Goal: Find specific page/section: Find specific page/section

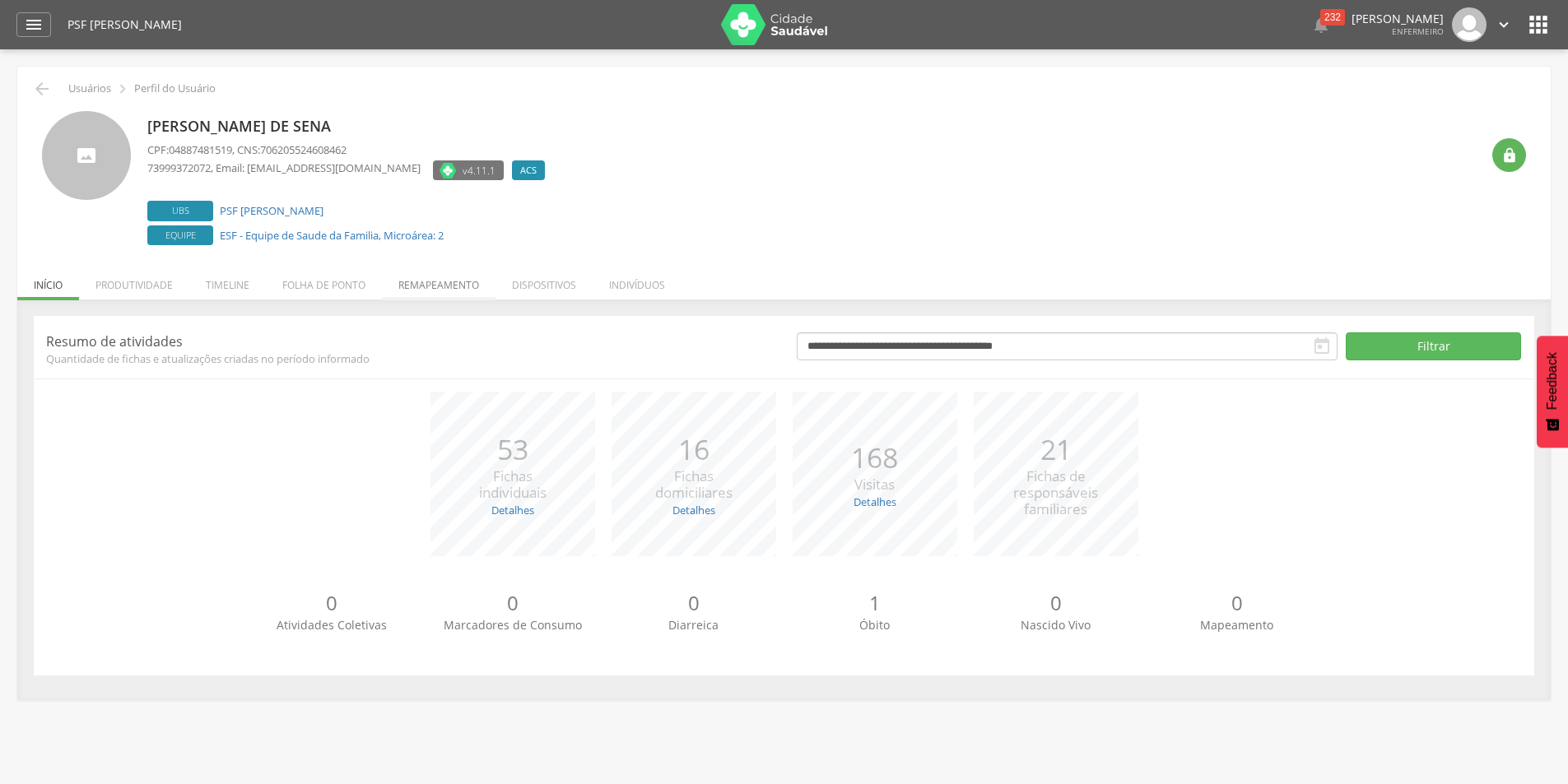
click at [431, 280] on li "Remapeamento" at bounding box center [439, 281] width 114 height 38
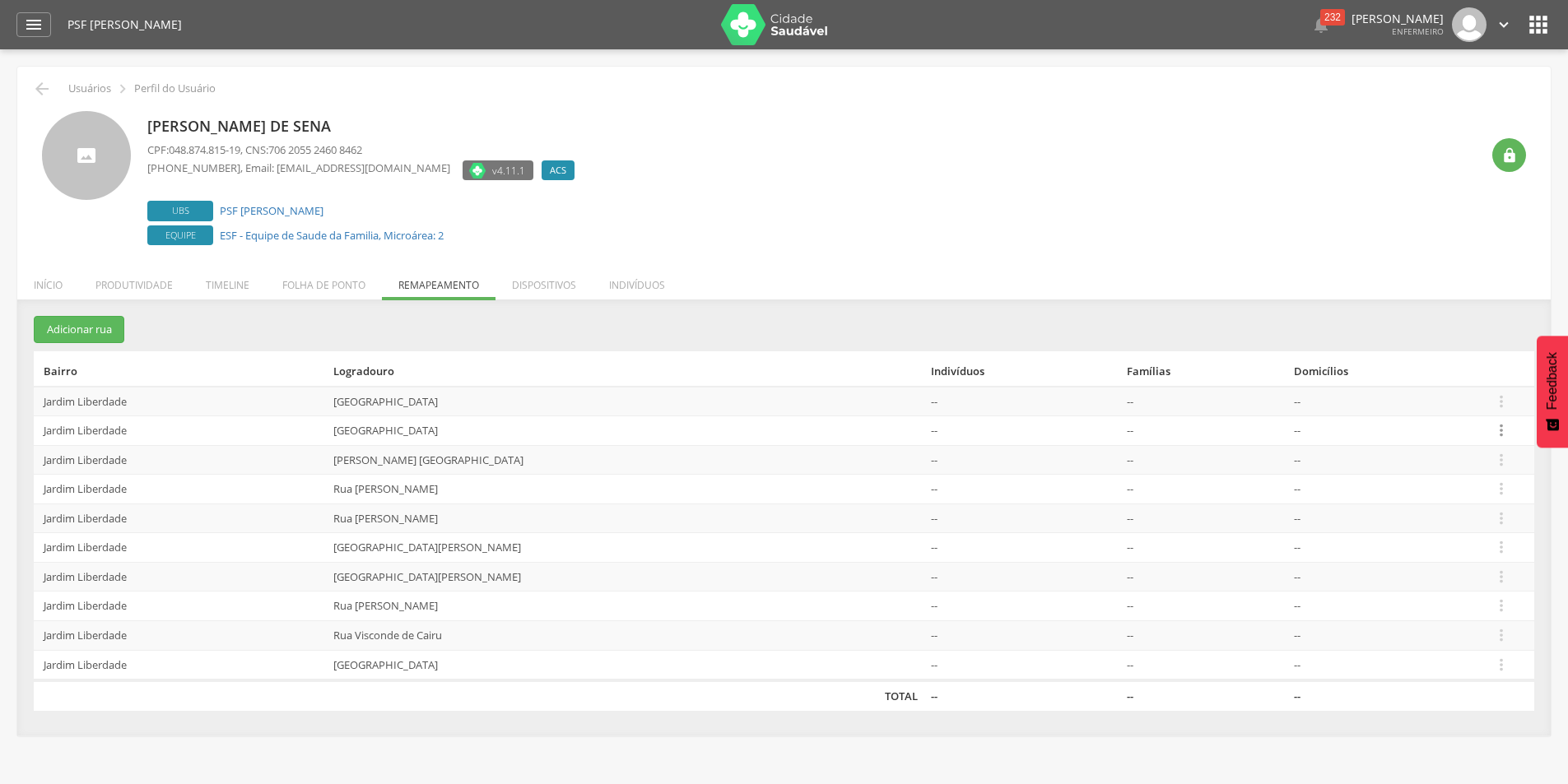
click at [1496, 429] on icon "" at bounding box center [1501, 429] width 18 height 18
click at [1451, 366] on link "Desalocar famílias" at bounding box center [1445, 366] width 130 height 20
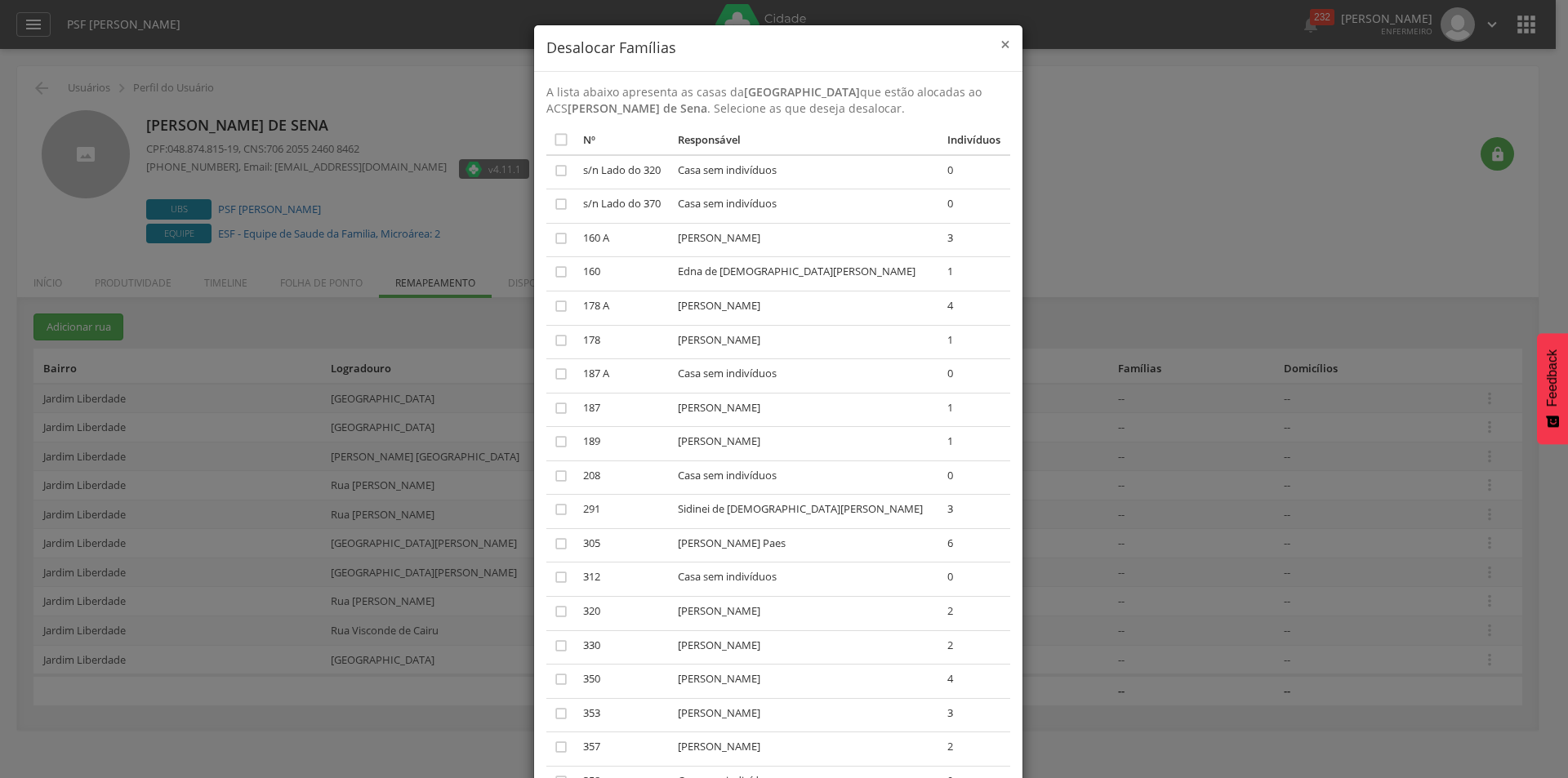
click at [1001, 42] on span "×" at bounding box center [1005, 44] width 10 height 23
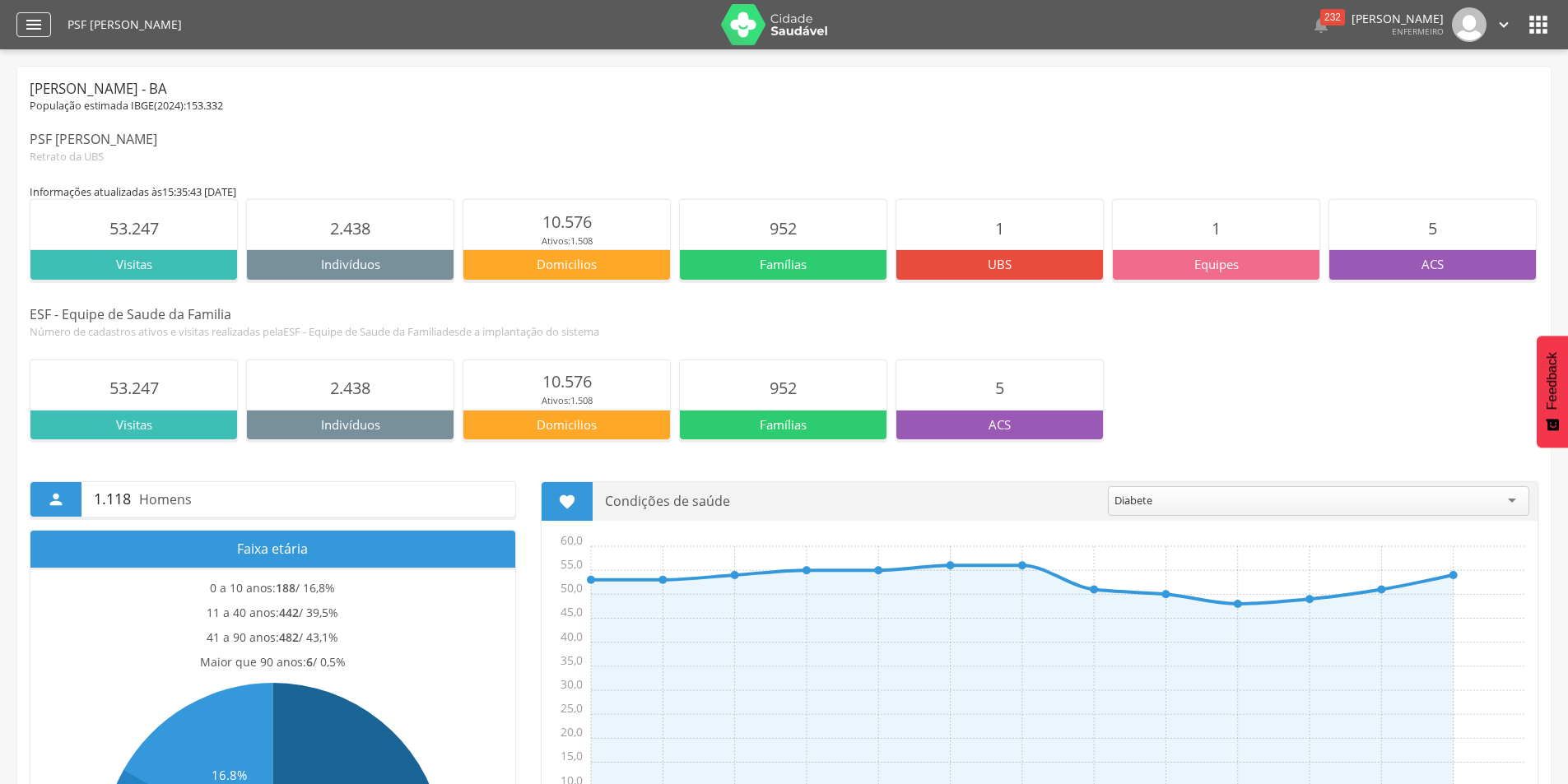
click at [25, 24] on icon "" at bounding box center [33, 24] width 20 height 20
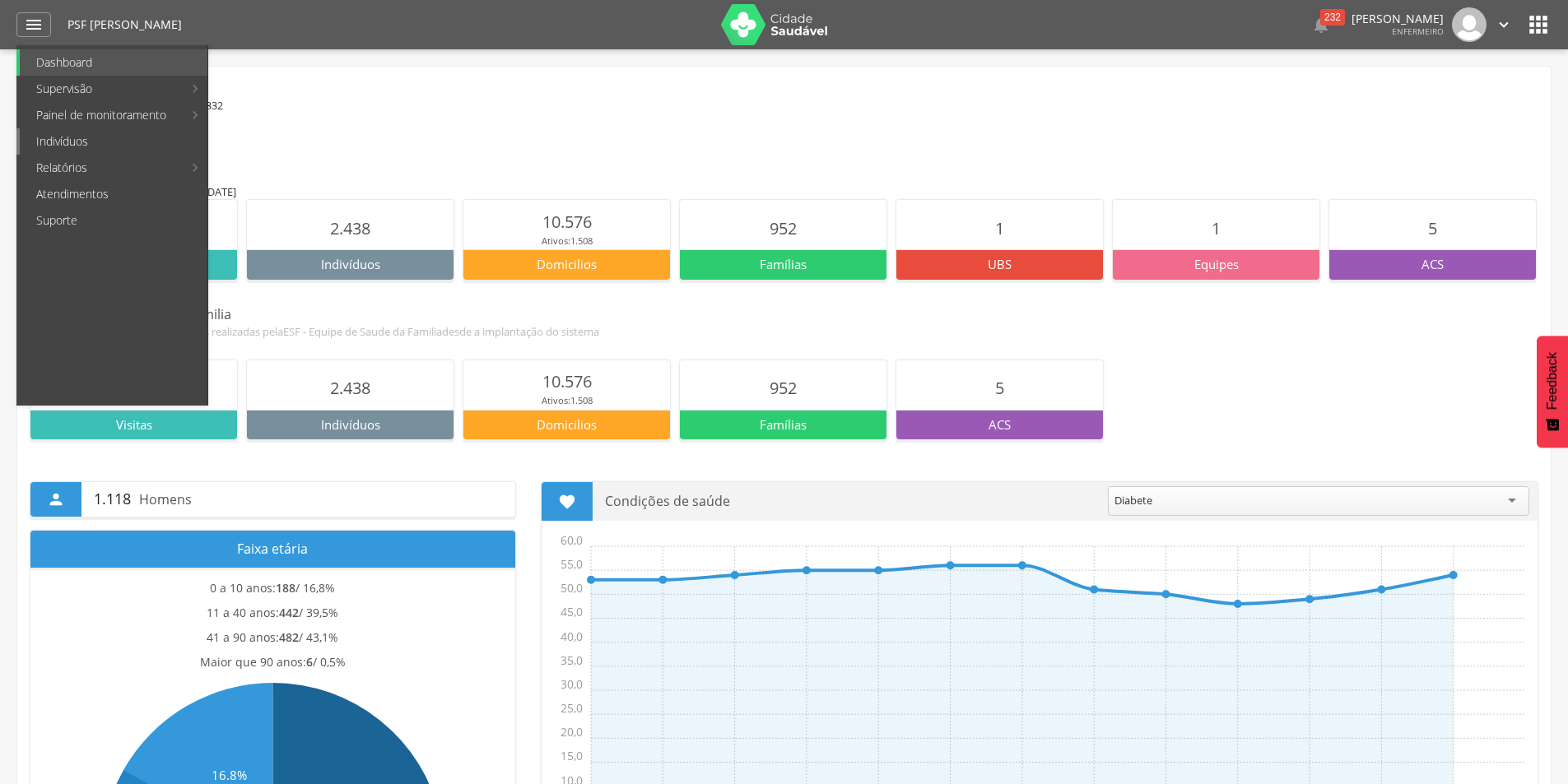
click at [64, 144] on link "Indivíduos" at bounding box center [113, 141] width 188 height 26
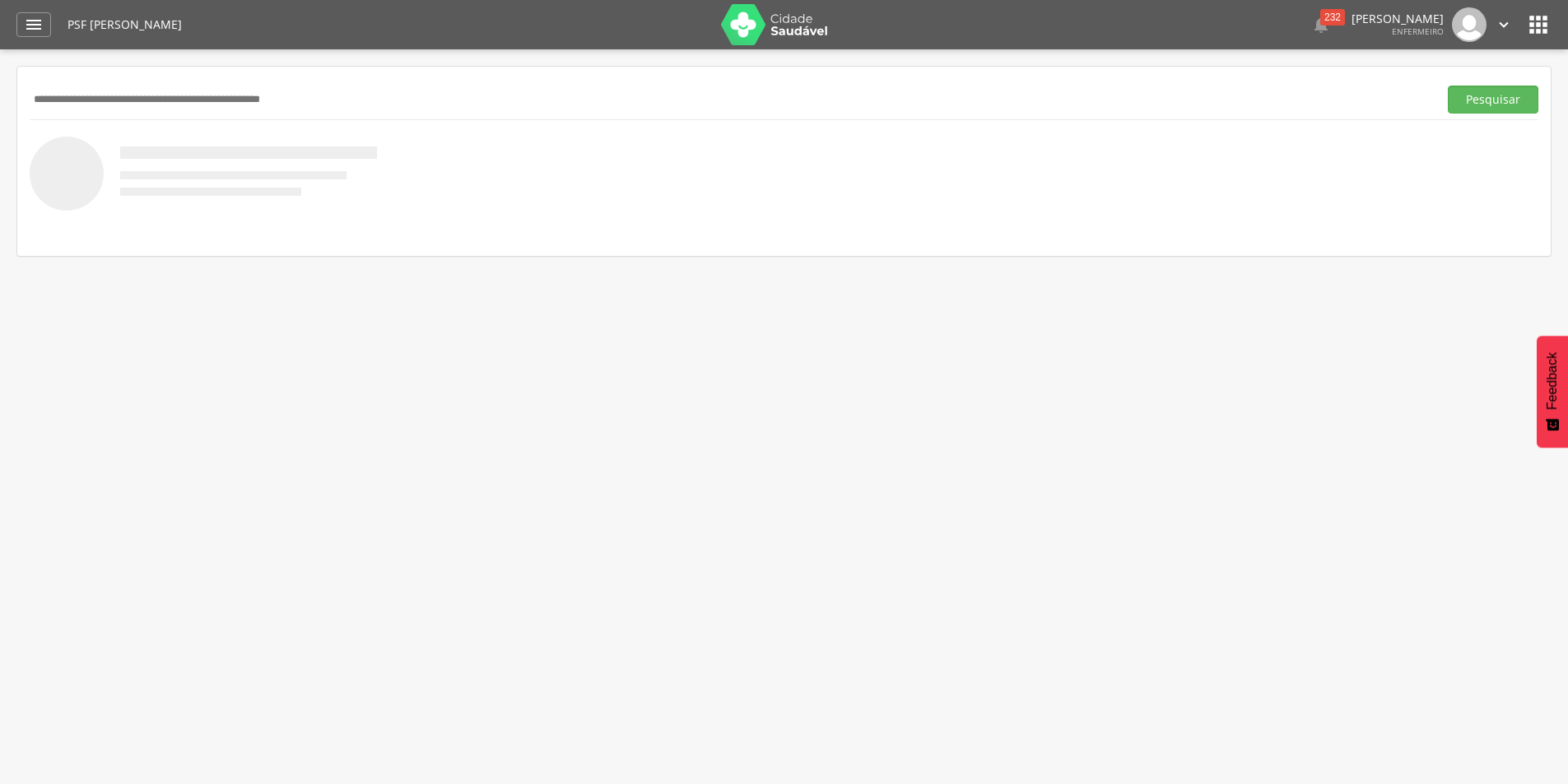
click at [114, 102] on input "text" at bounding box center [731, 99] width 1402 height 28
type input "*****"
click at [1448, 86] on button "Pesquisar" at bounding box center [1493, 99] width 90 height 28
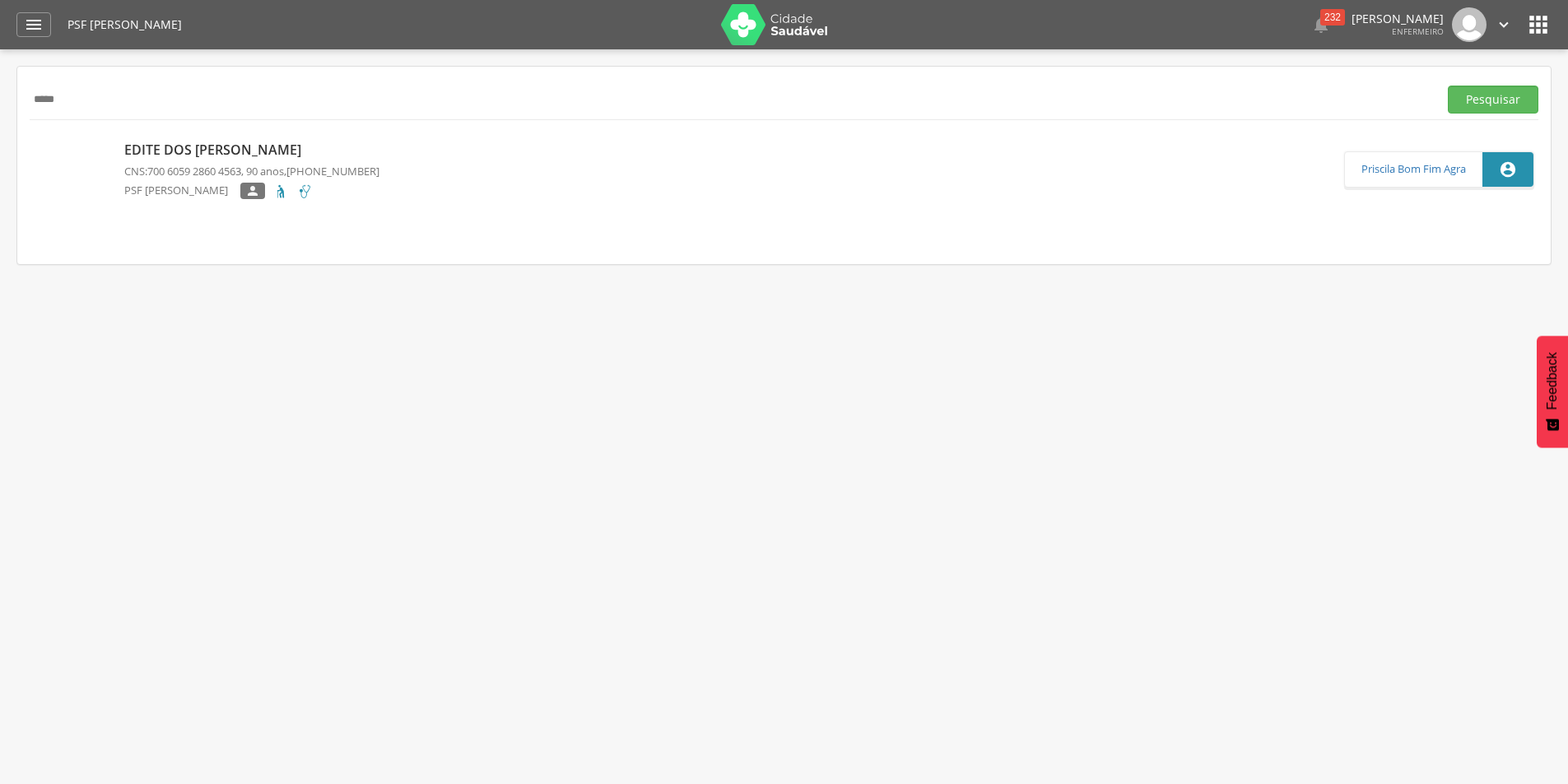
click at [197, 148] on p "Edite dos [PERSON_NAME]" at bounding box center [252, 150] width 255 height 19
type input "**********"
